Goal: Information Seeking & Learning: Learn about a topic

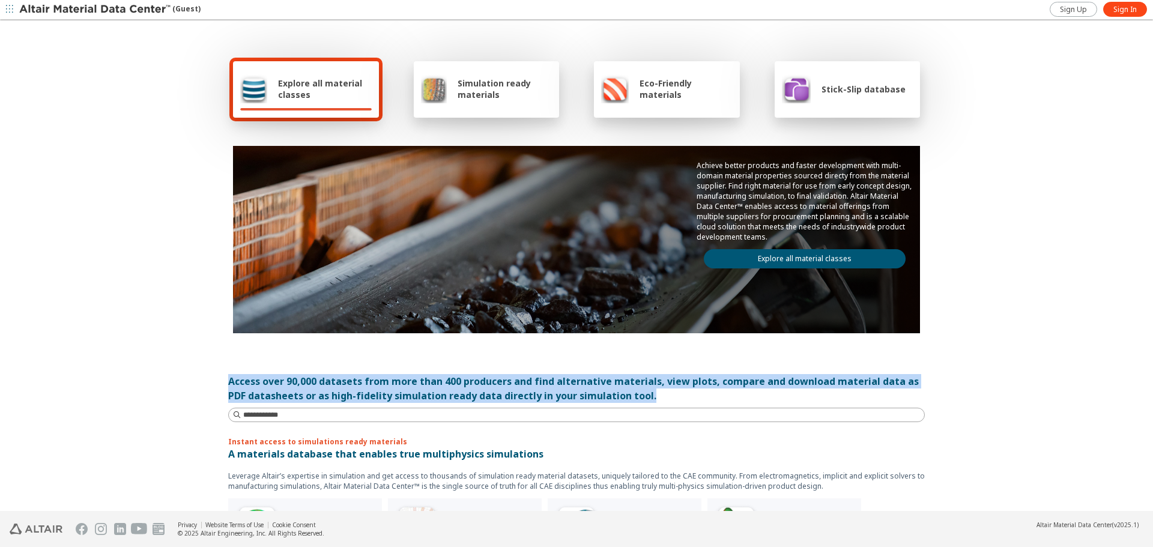
drag, startPoint x: 652, startPoint y: 396, endPoint x: 205, endPoint y: 383, distance: 447.5
click at [205, 383] on div "Explore all material classes Simulation ready materials Eco-Friendly materials …" at bounding box center [576, 266] width 1153 height 491
copy div "Access over 90,000 datasets from more than 400 producers and find alternative m…"
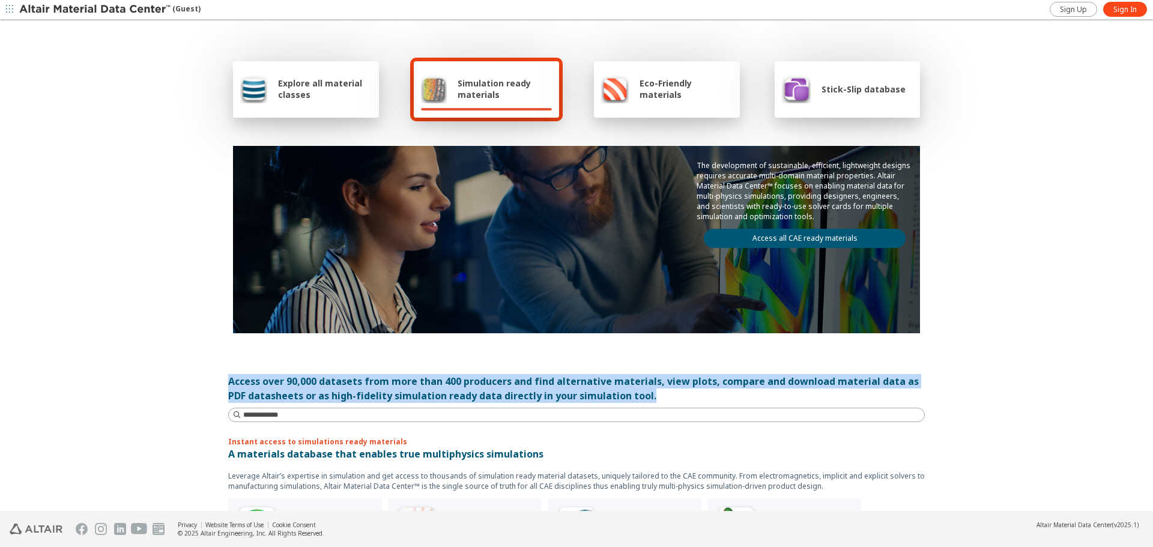
click at [821, 240] on link "Access all CAE ready materials" at bounding box center [805, 238] width 202 height 19
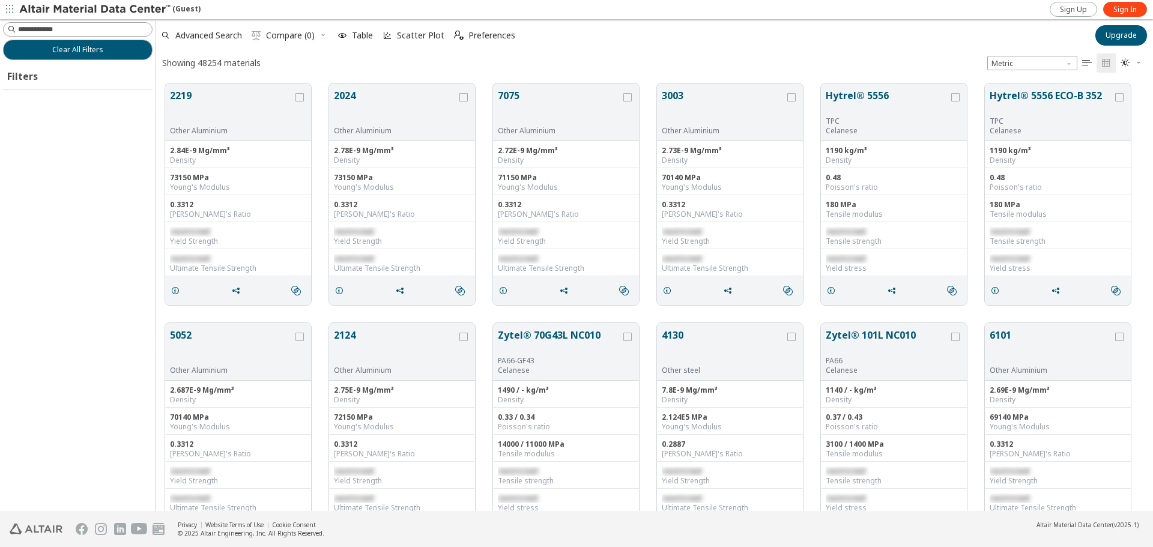
scroll to position [426, 988]
